Goal: Navigation & Orientation: Understand site structure

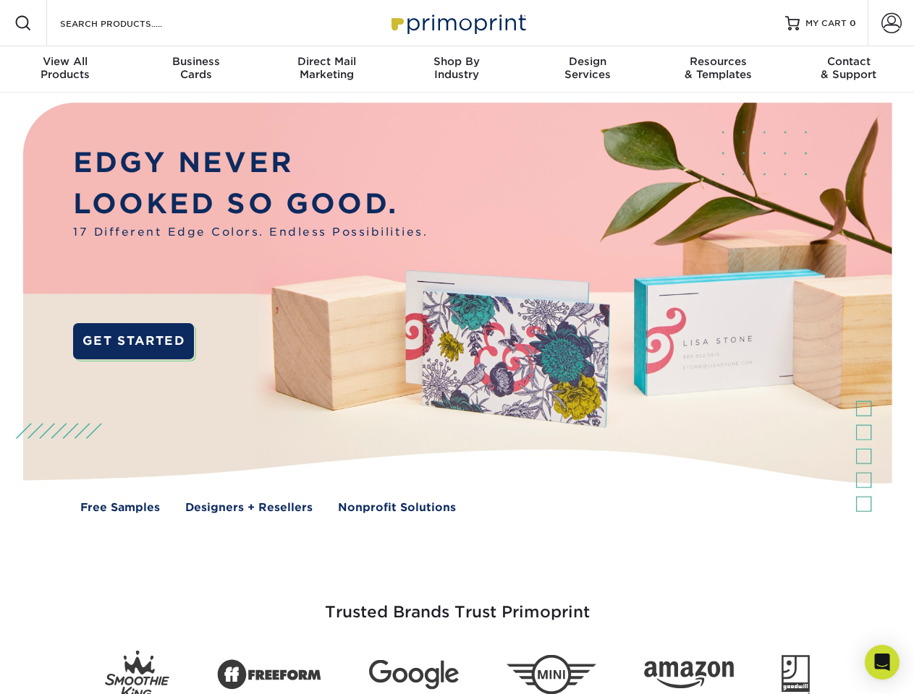
click at [456, 347] on img at bounding box center [456, 319] width 904 height 452
click at [23, 23] on span at bounding box center [22, 22] width 17 height 17
click at [890, 23] on span at bounding box center [891, 23] width 20 height 20
click at [65, 69] on div "View All Products" at bounding box center [65, 68] width 130 height 26
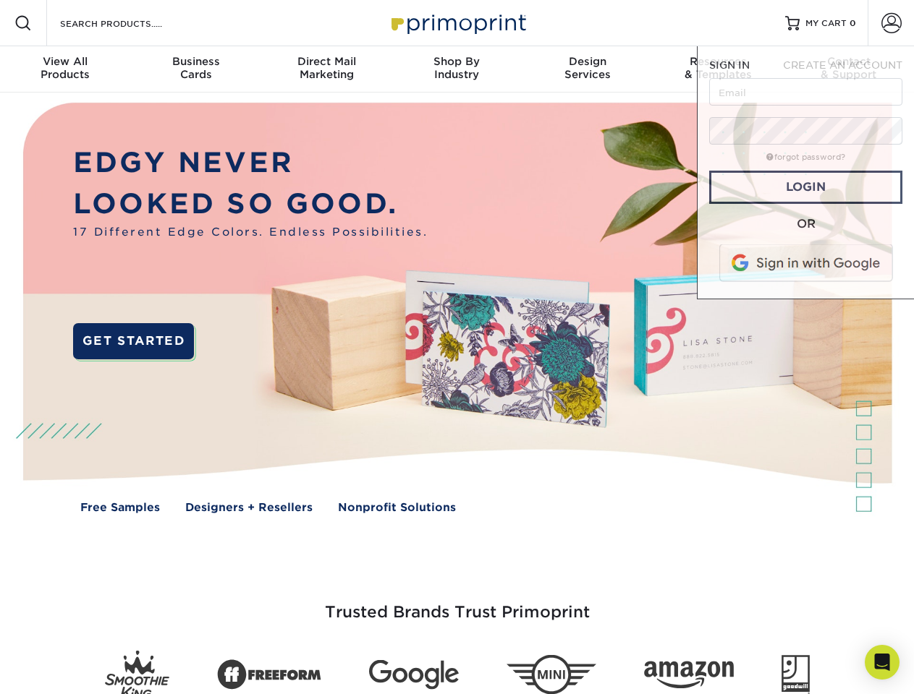
click at [195, 69] on div "Business Cards" at bounding box center [195, 68] width 130 height 26
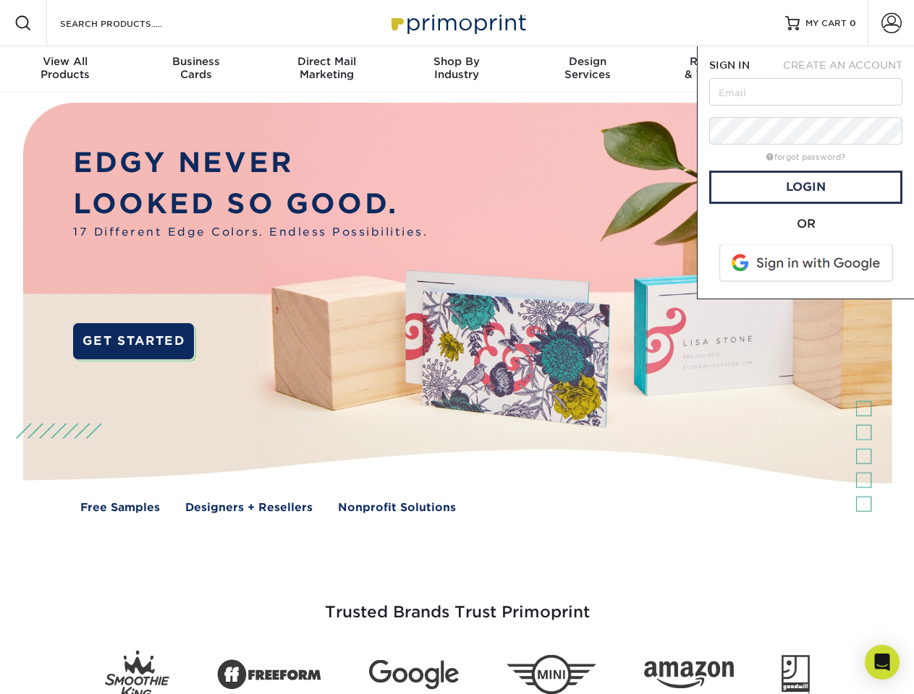
click at [326, 69] on div "Direct Mail Marketing" at bounding box center [326, 68] width 130 height 26
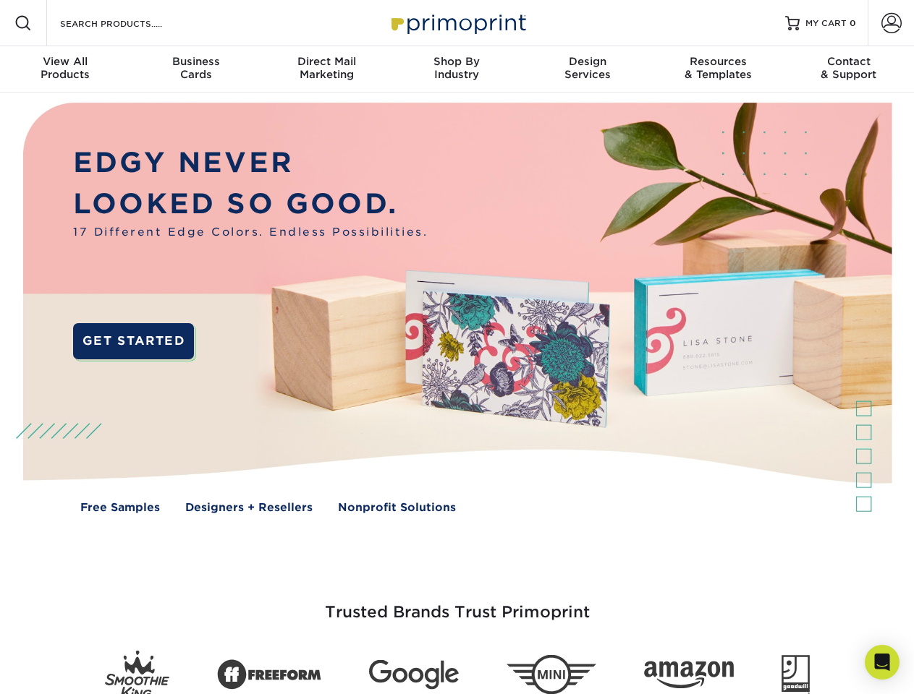
click at [456, 69] on div "Shop By Industry" at bounding box center [456, 68] width 130 height 26
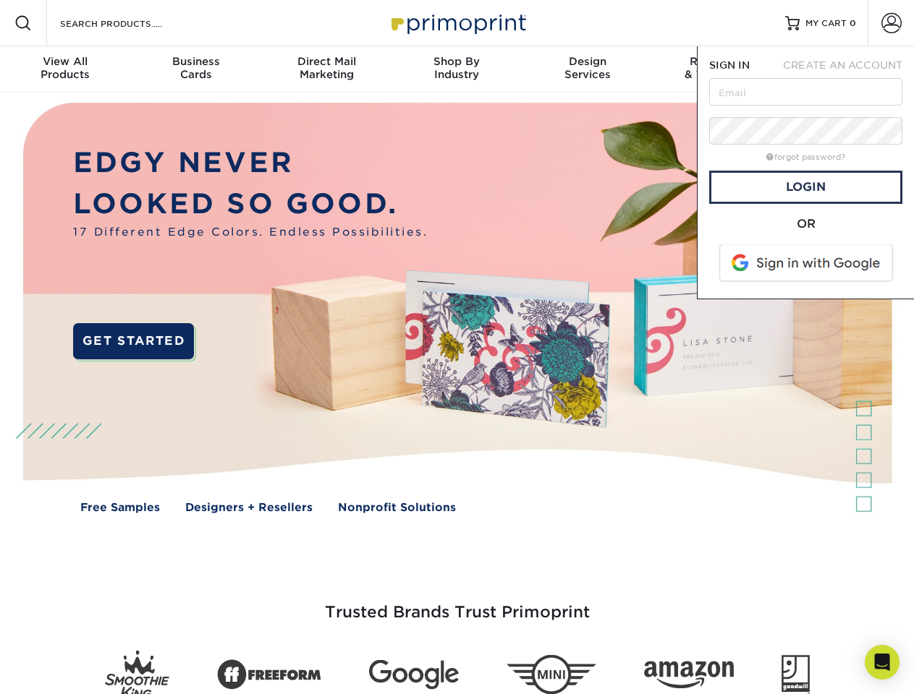
click at [587, 69] on div "Design Services" at bounding box center [587, 68] width 130 height 26
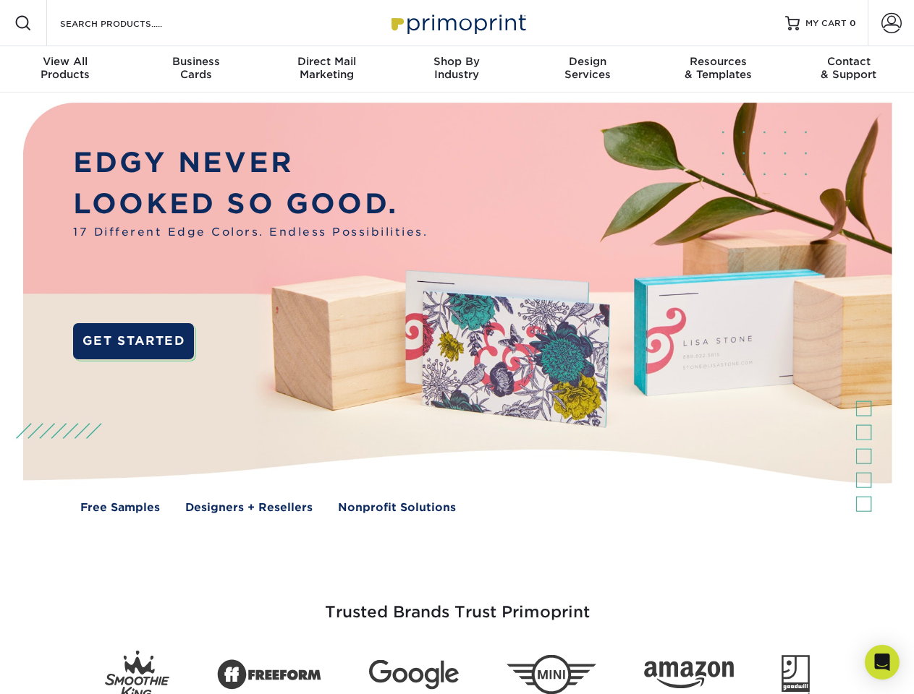
click at [718, 69] on span "SIGN IN" at bounding box center [729, 65] width 41 height 12
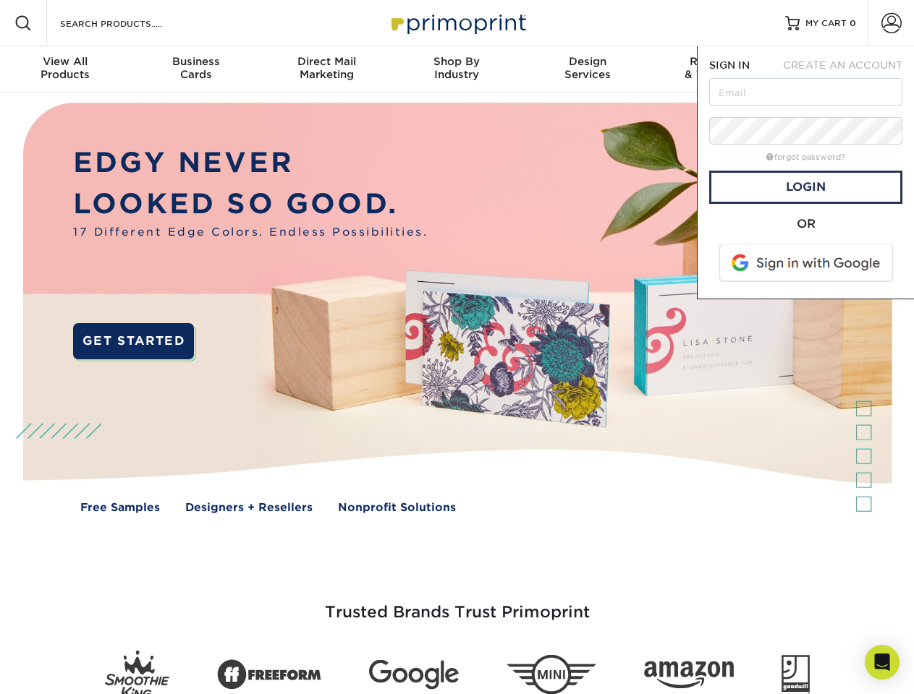
click at [848, 69] on span "CREATE AN ACCOUNT" at bounding box center [842, 65] width 119 height 12
